Goal: Task Accomplishment & Management: Manage account settings

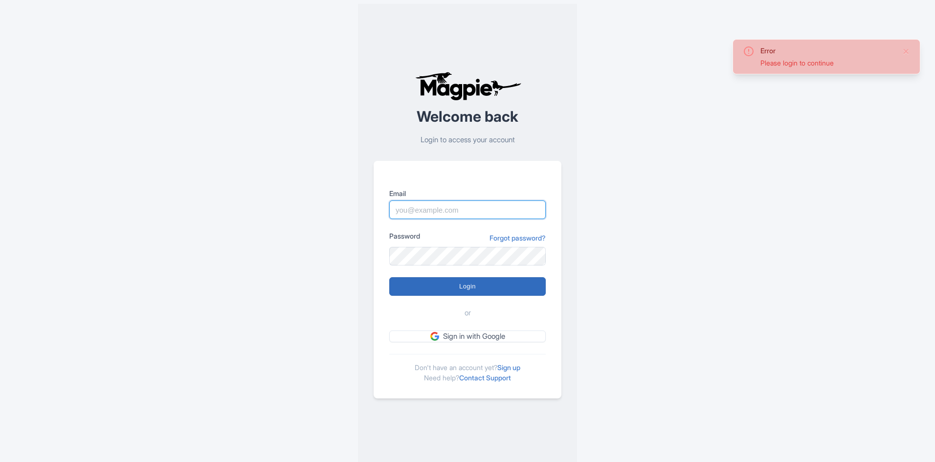
type input "[EMAIL_ADDRESS][DOMAIN_NAME]"
click at [443, 289] on input "Login" at bounding box center [467, 286] width 156 height 19
type input "Logging in..."
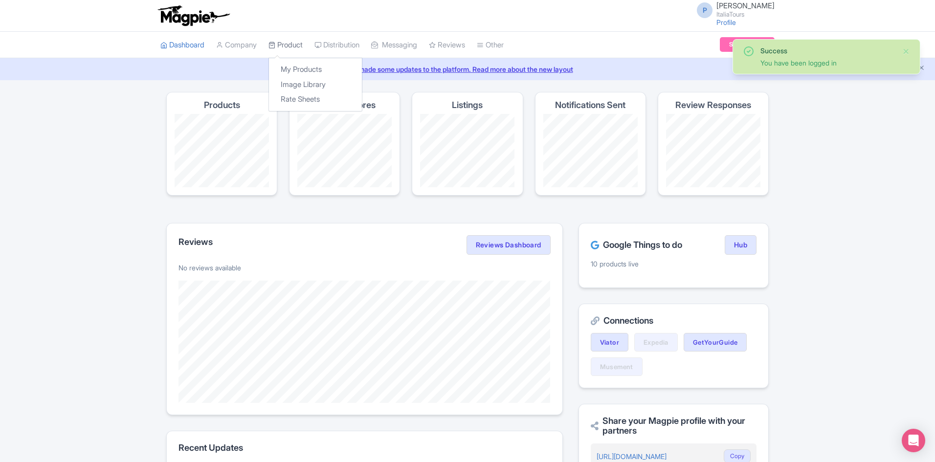
click at [281, 46] on link "Product" at bounding box center [285, 45] width 34 height 27
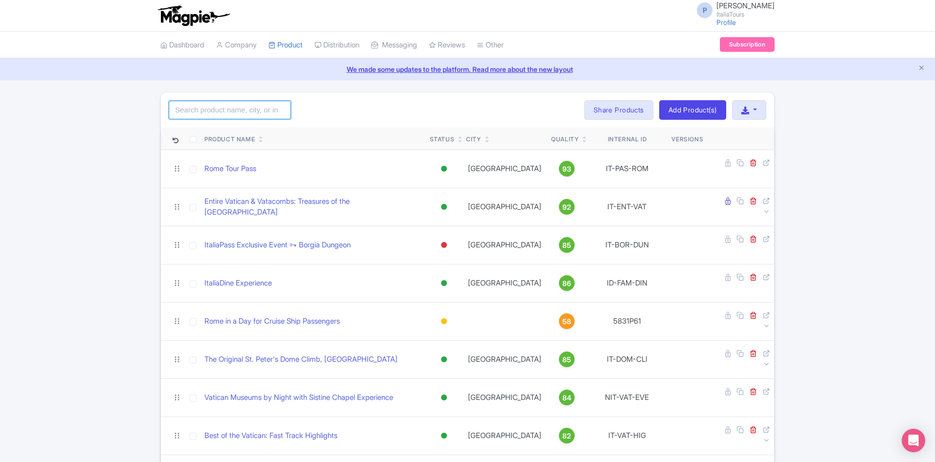
click at [242, 114] on input "search" at bounding box center [230, 110] width 122 height 19
type input "doge"
click button "Search" at bounding box center [0, 0] width 0 height 0
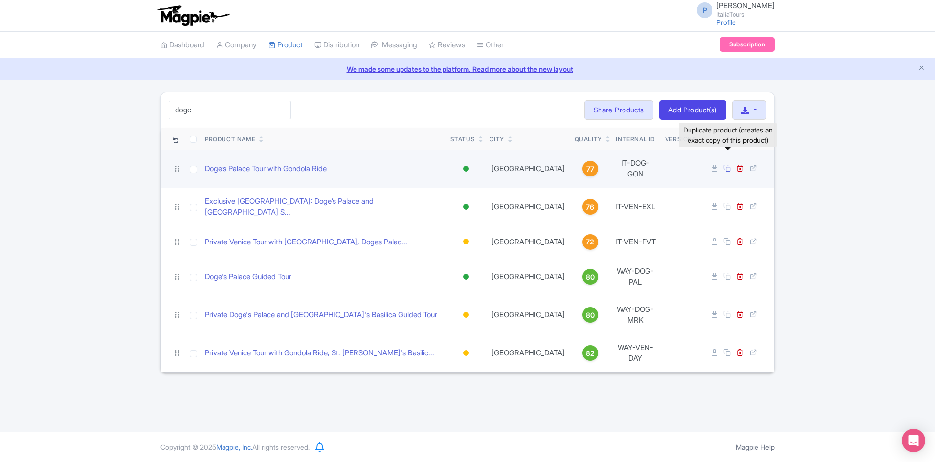
click at [729, 167] on icon at bounding box center [726, 167] width 7 height 7
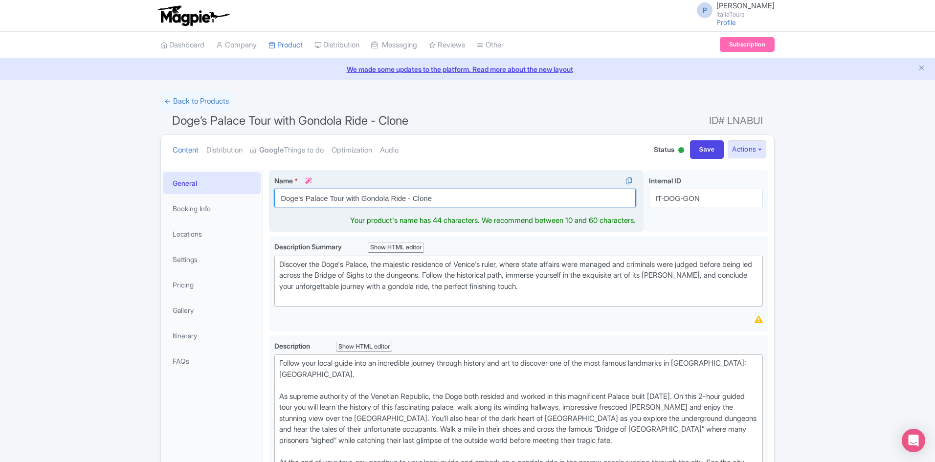
click at [333, 195] on input "Doge’s Palace Tour with Gondola Ride - Clone" at bounding box center [454, 198] width 361 height 19
paste input "St.[PERSON_NAME]'s Basilica + Gondola(?)"
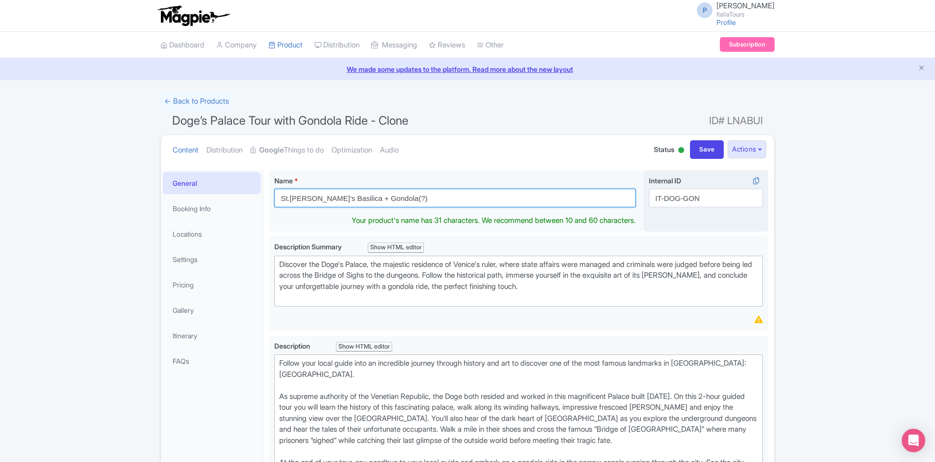
type input "St.[PERSON_NAME]'s Basilica + Gondola(?)"
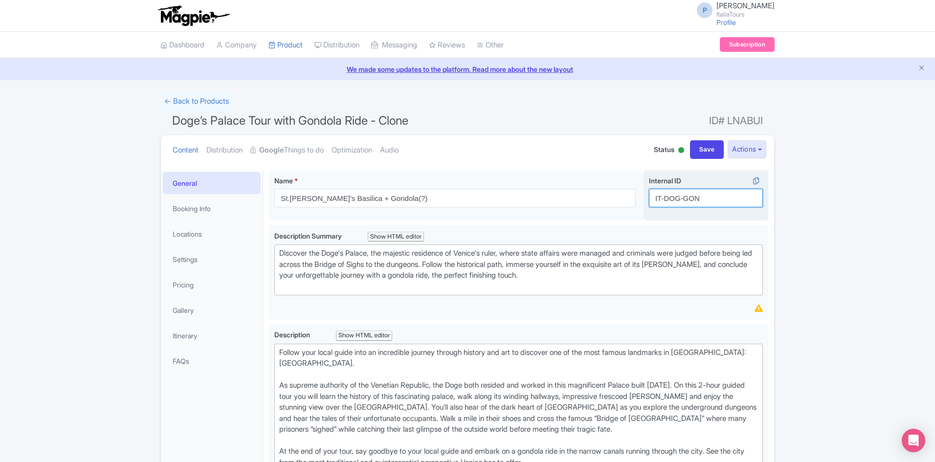
drag, startPoint x: 680, startPoint y: 198, endPoint x: 666, endPoint y: 197, distance: 13.7
click at [666, 197] on input "IT-DOG-GON" at bounding box center [706, 198] width 114 height 19
drag, startPoint x: 702, startPoint y: 201, endPoint x: 685, endPoint y: 202, distance: 17.1
click at [685, 202] on input "IT-MRK-GON" at bounding box center [706, 198] width 114 height 19
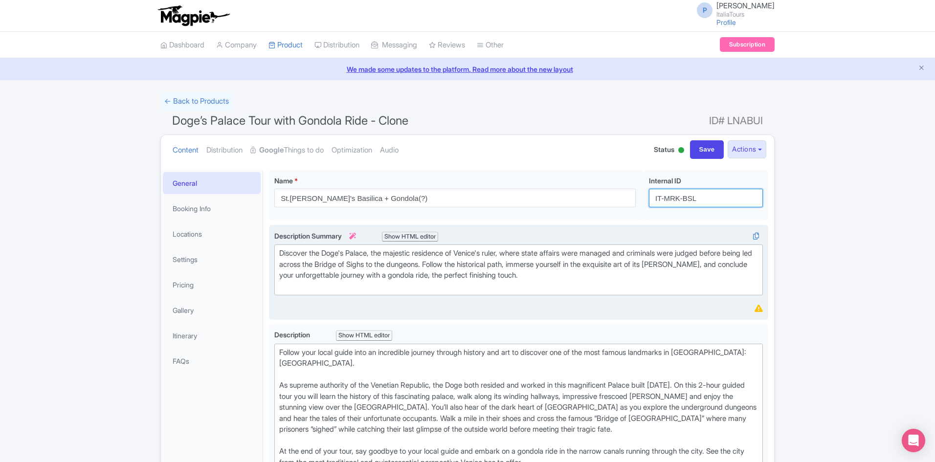
type input "IT-MRK-BSL"
click at [537, 293] on trix-editor "Discover the Doge's Palace, the majestic residence of Venice's ruler, where sta…" at bounding box center [518, 269] width 488 height 51
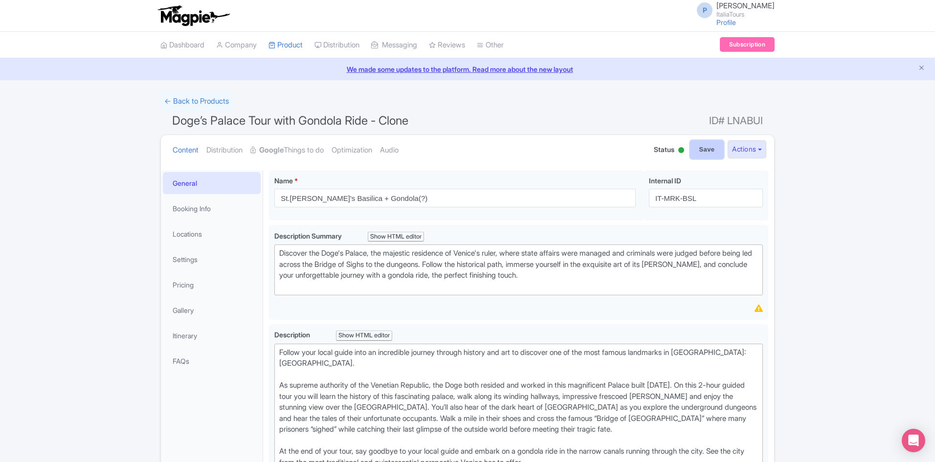
click at [705, 155] on input "Save" at bounding box center [707, 149] width 34 height 19
type input "Saving..."
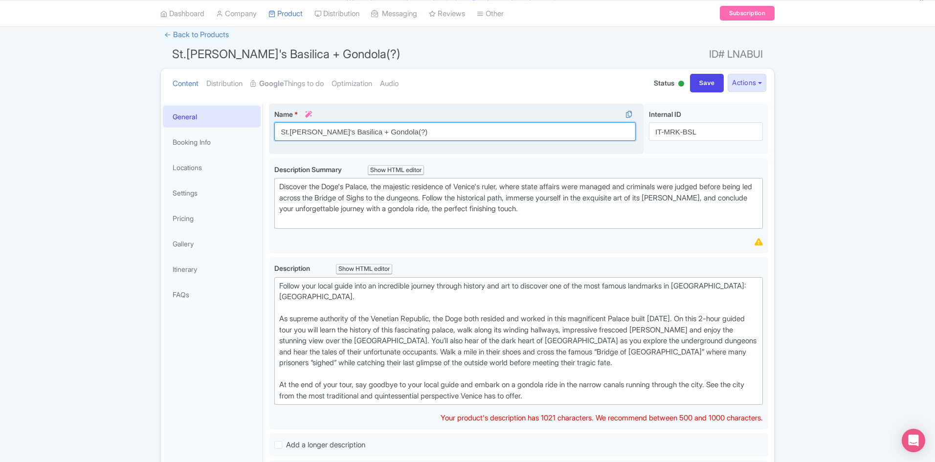
scroll to position [77, 0]
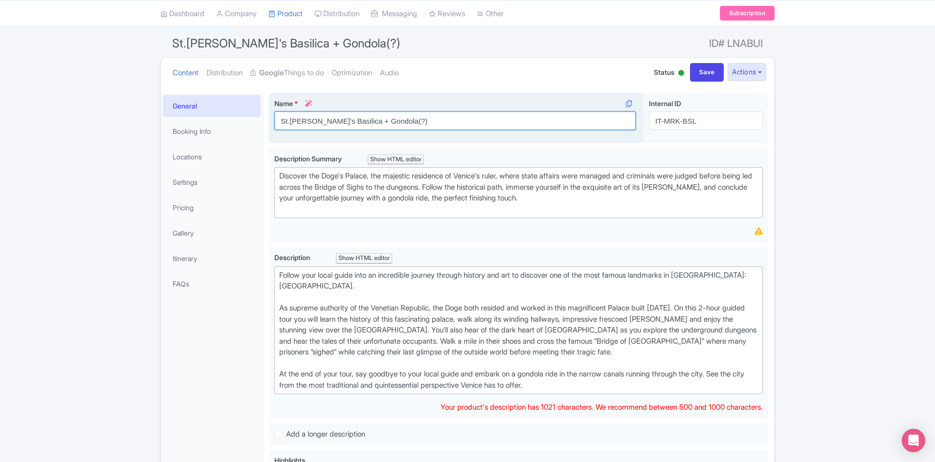
click at [355, 132] on div "Name * i St.Mark's Basilica + Gondola(?) Your product's name has 31 characters.…" at bounding box center [456, 118] width 375 height 51
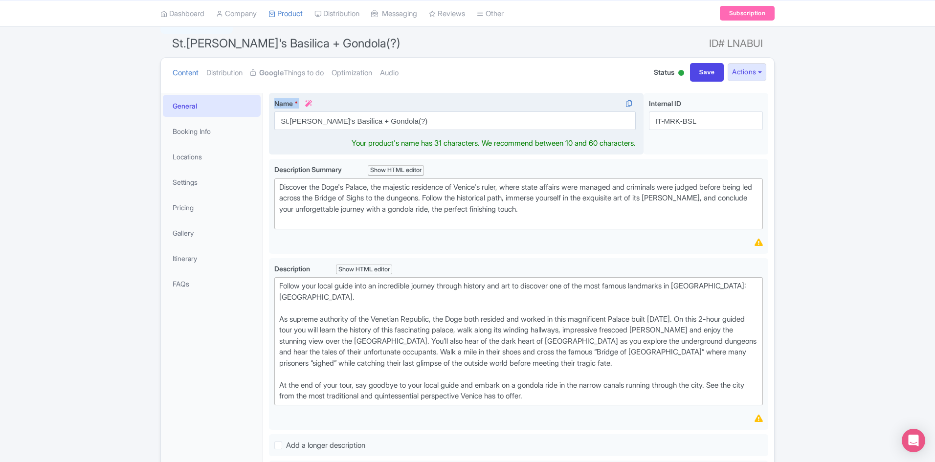
click at [355, 132] on div "Name * i St.Mark's Basilica + Gondola(?) Your product's name has 31 characters.…" at bounding box center [456, 124] width 375 height 62
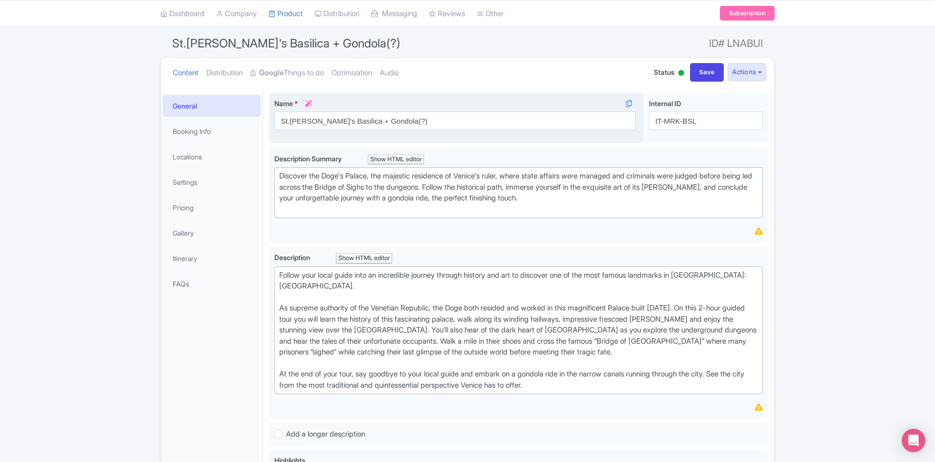
click at [355, 132] on div "Name * i St.Mark's Basilica + Gondola(?) Your product's name has 31 characters.…" at bounding box center [456, 118] width 375 height 51
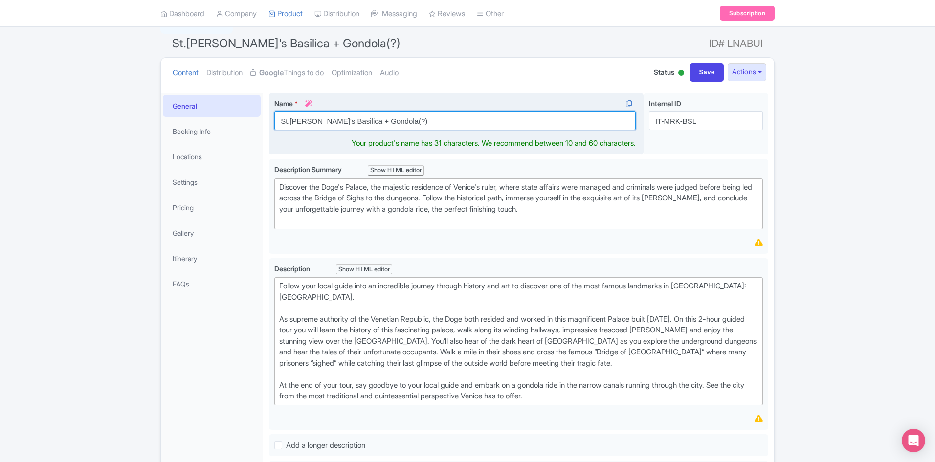
click at [349, 127] on input "St.Mark's Basilica + Gondola(?)" at bounding box center [454, 120] width 361 height 19
